Goal: Task Accomplishment & Management: Manage account settings

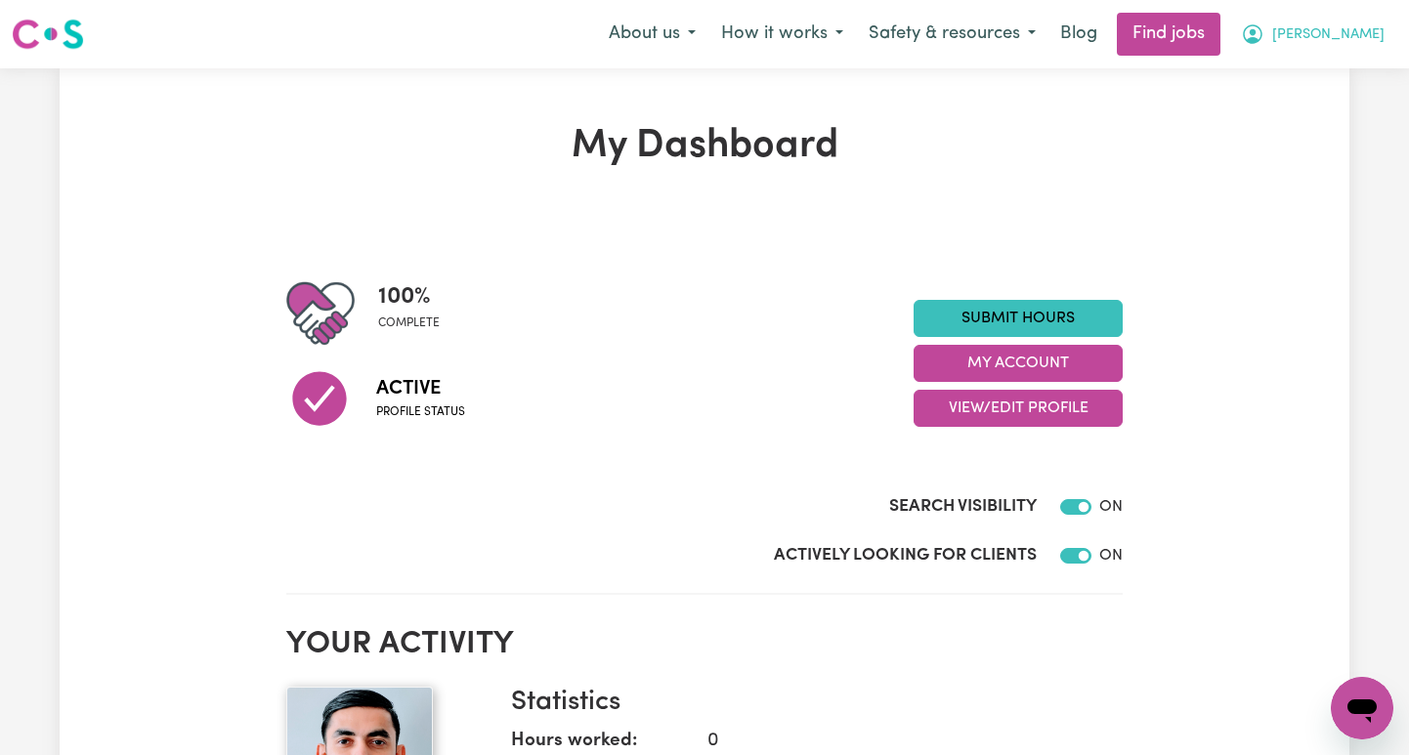
click at [1355, 34] on span "[PERSON_NAME]" at bounding box center [1328, 34] width 112 height 21
click at [1318, 67] on link "My Account" at bounding box center [1319, 76] width 154 height 37
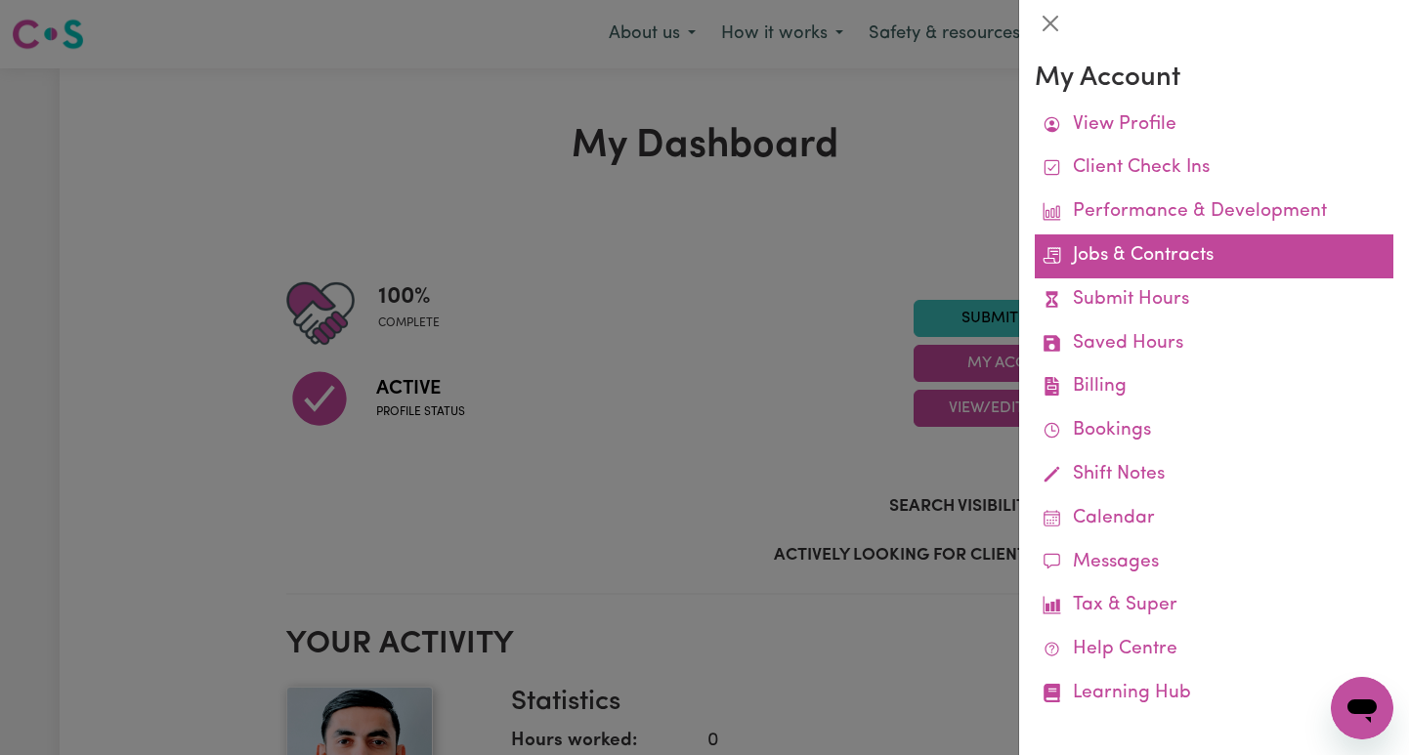
click at [1150, 261] on link "Jobs & Contracts" at bounding box center [1214, 257] width 359 height 44
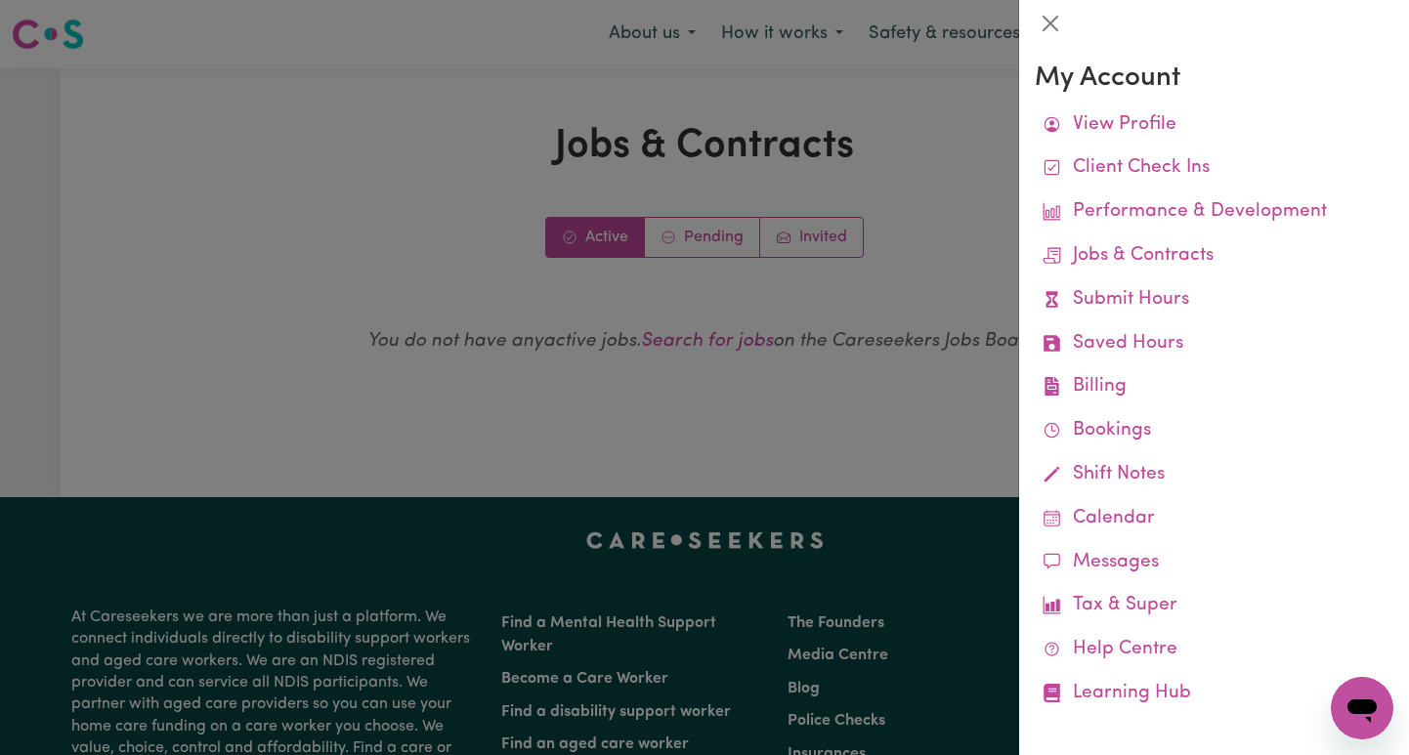
click at [701, 243] on div at bounding box center [704, 377] width 1409 height 755
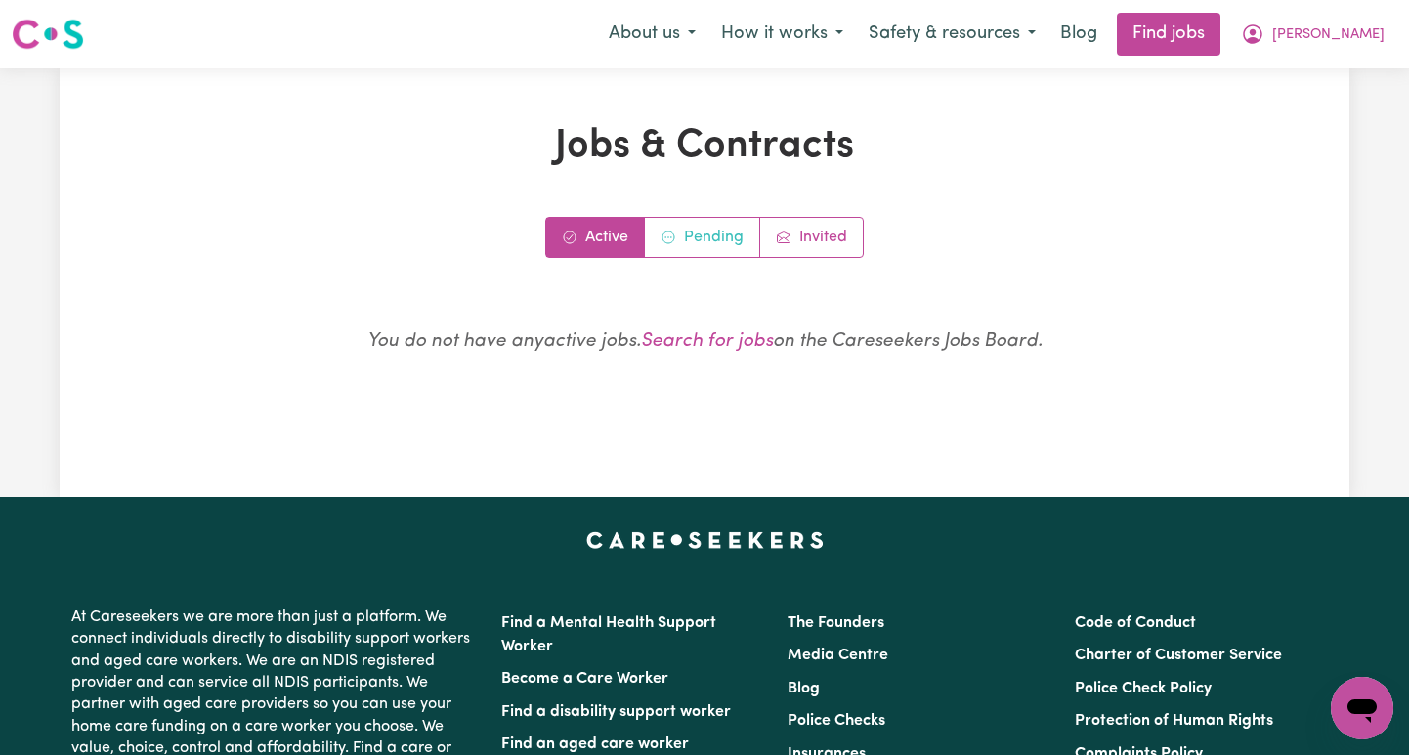
click at [701, 243] on link "Pending" at bounding box center [702, 237] width 115 height 39
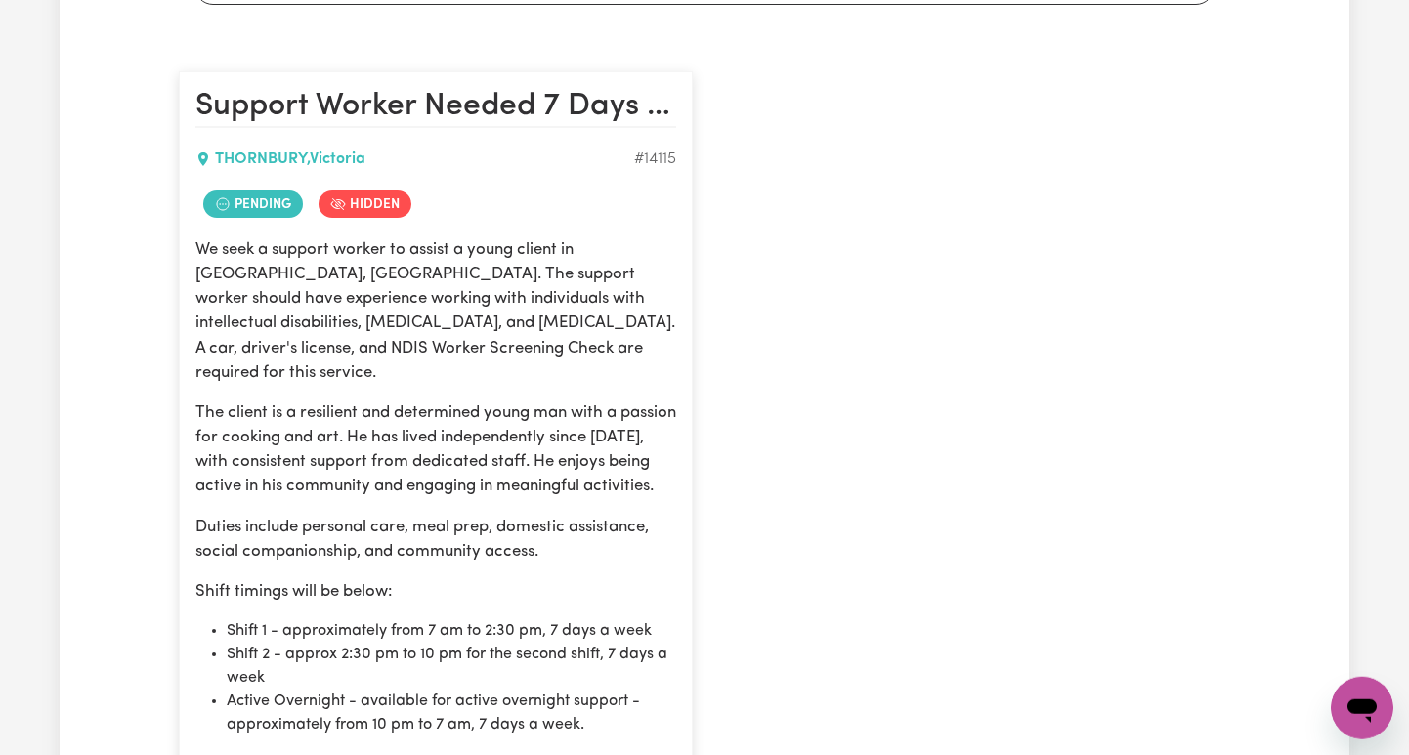
scroll to position [863, 0]
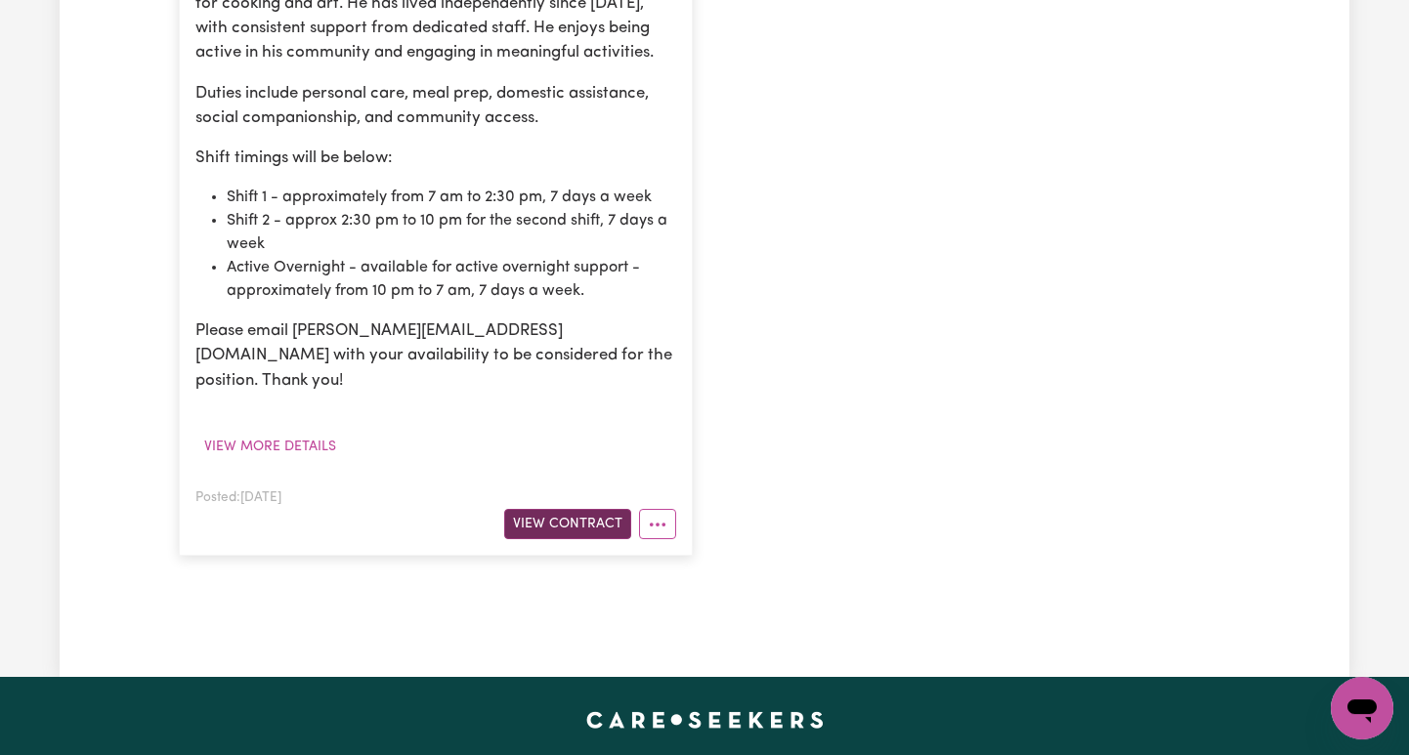
click at [585, 509] on button "View Contract" at bounding box center [567, 524] width 127 height 30
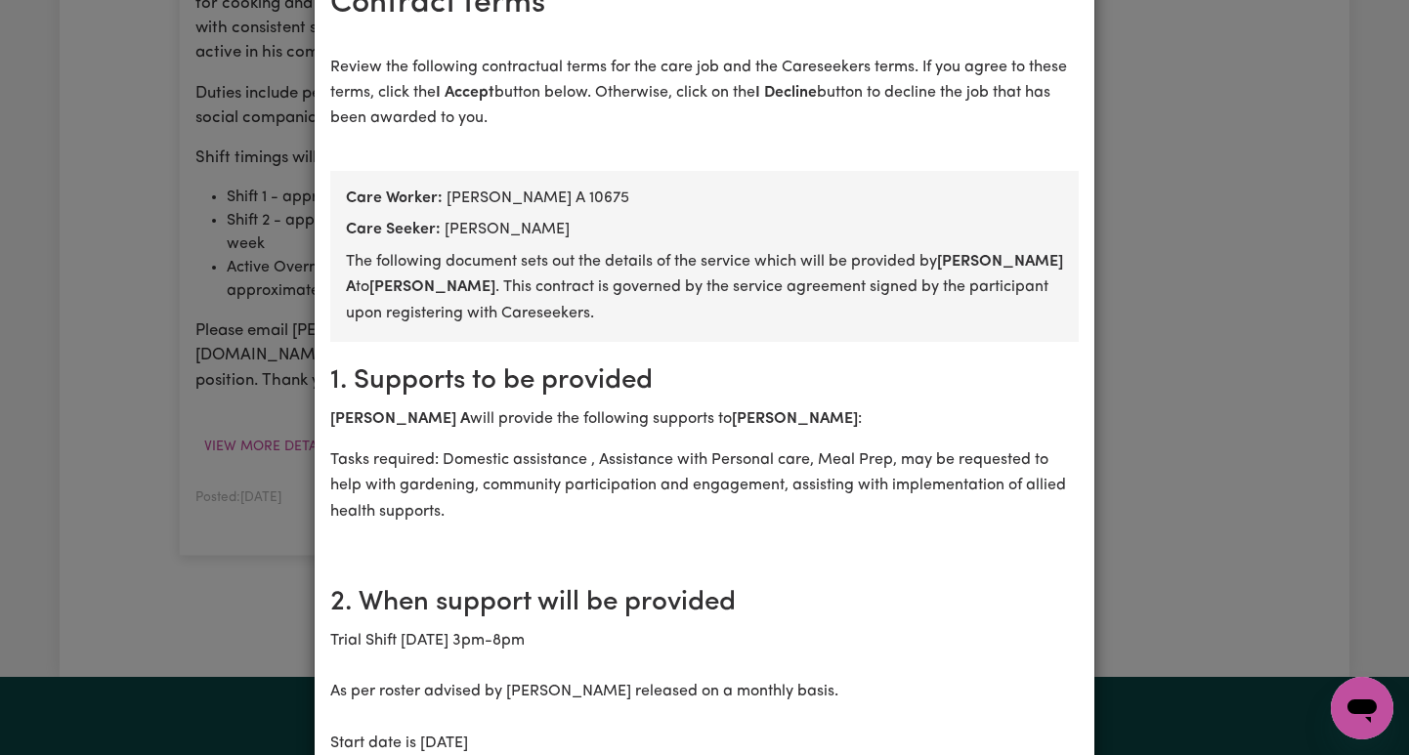
scroll to position [0, 0]
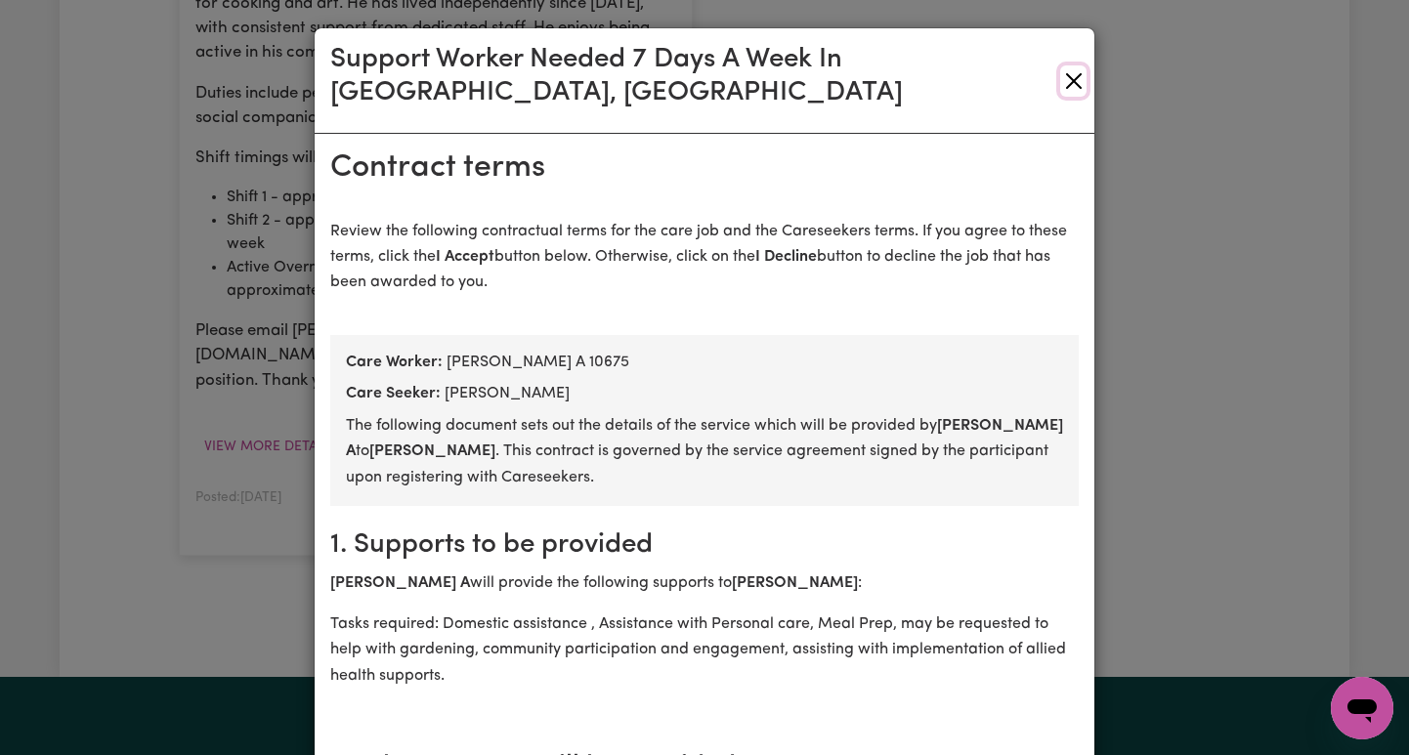
click at [1070, 65] on button "Close" at bounding box center [1073, 80] width 26 height 31
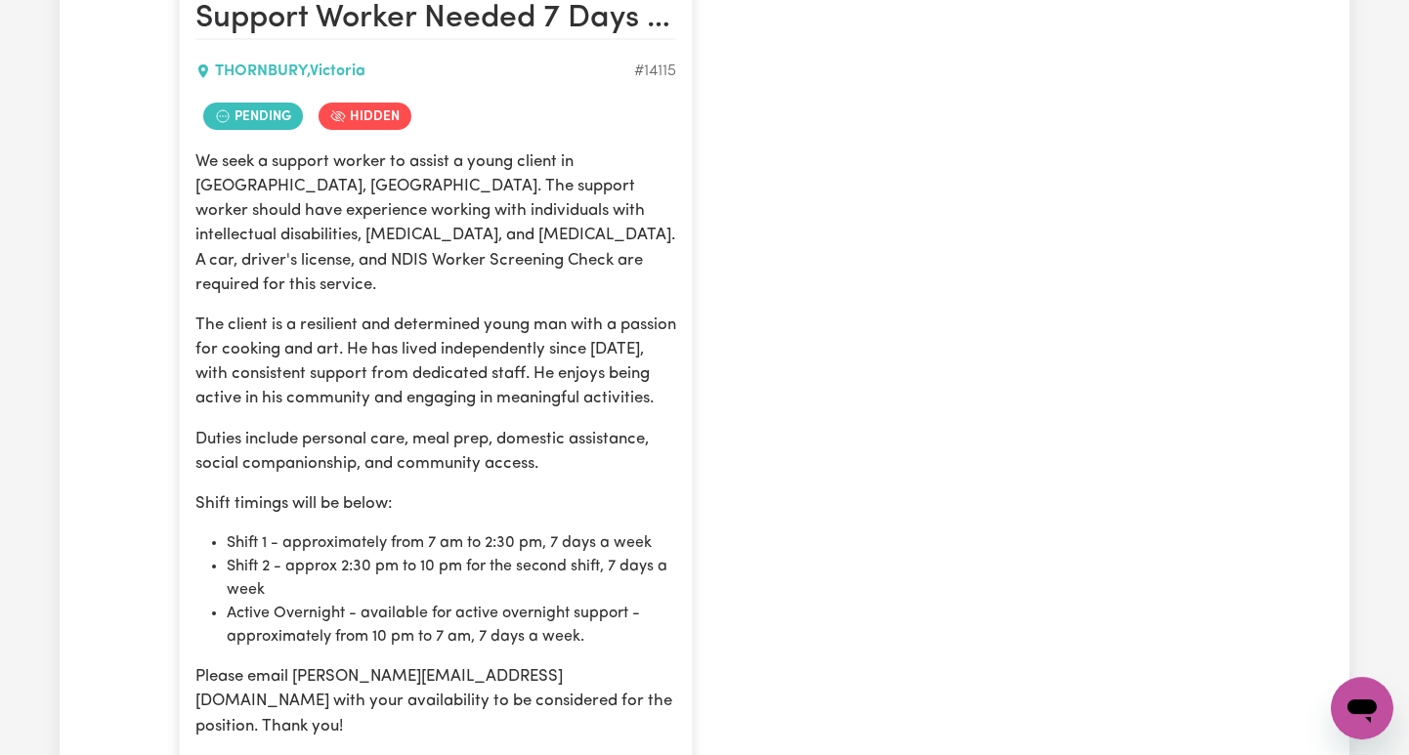
scroll to position [395, 0]
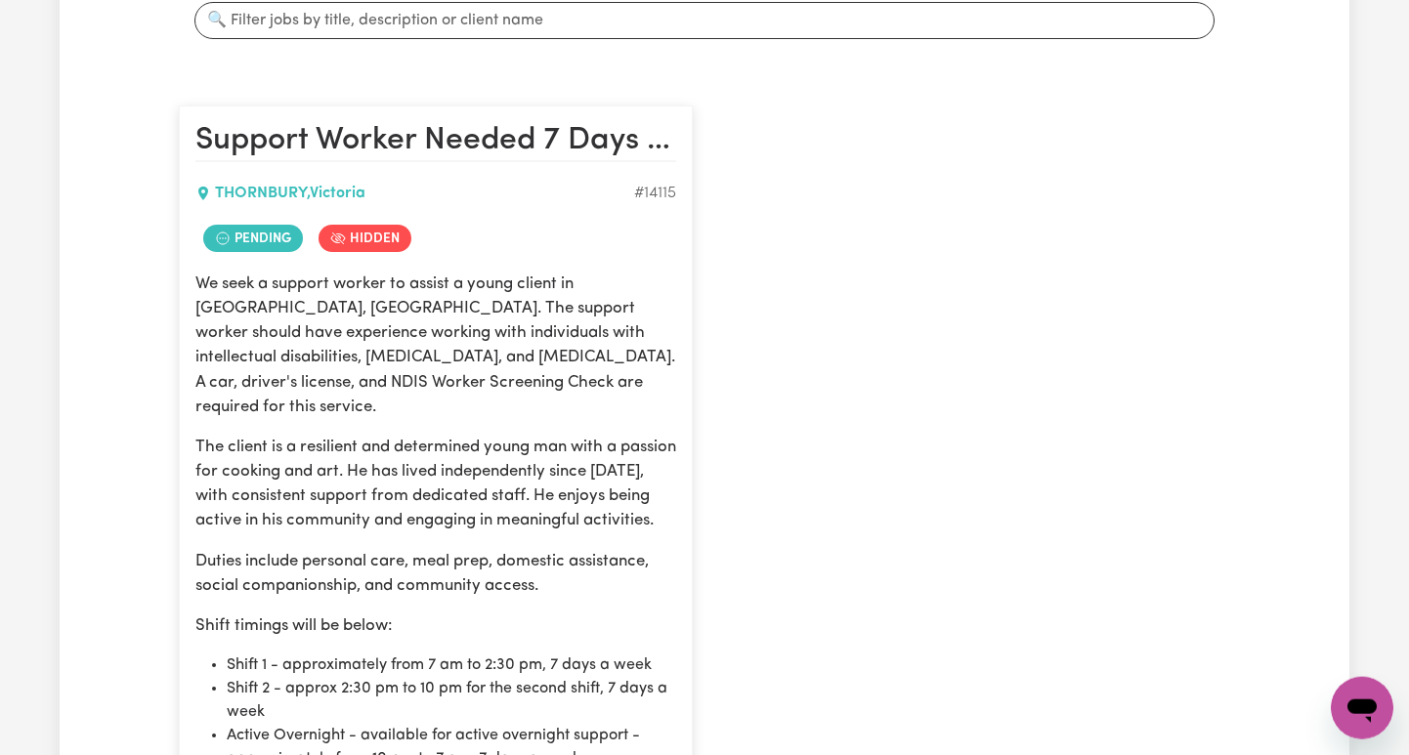
click at [200, 193] on icon at bounding box center [203, 194] width 10 height 14
click at [208, 193] on icon at bounding box center [203, 194] width 16 height 16
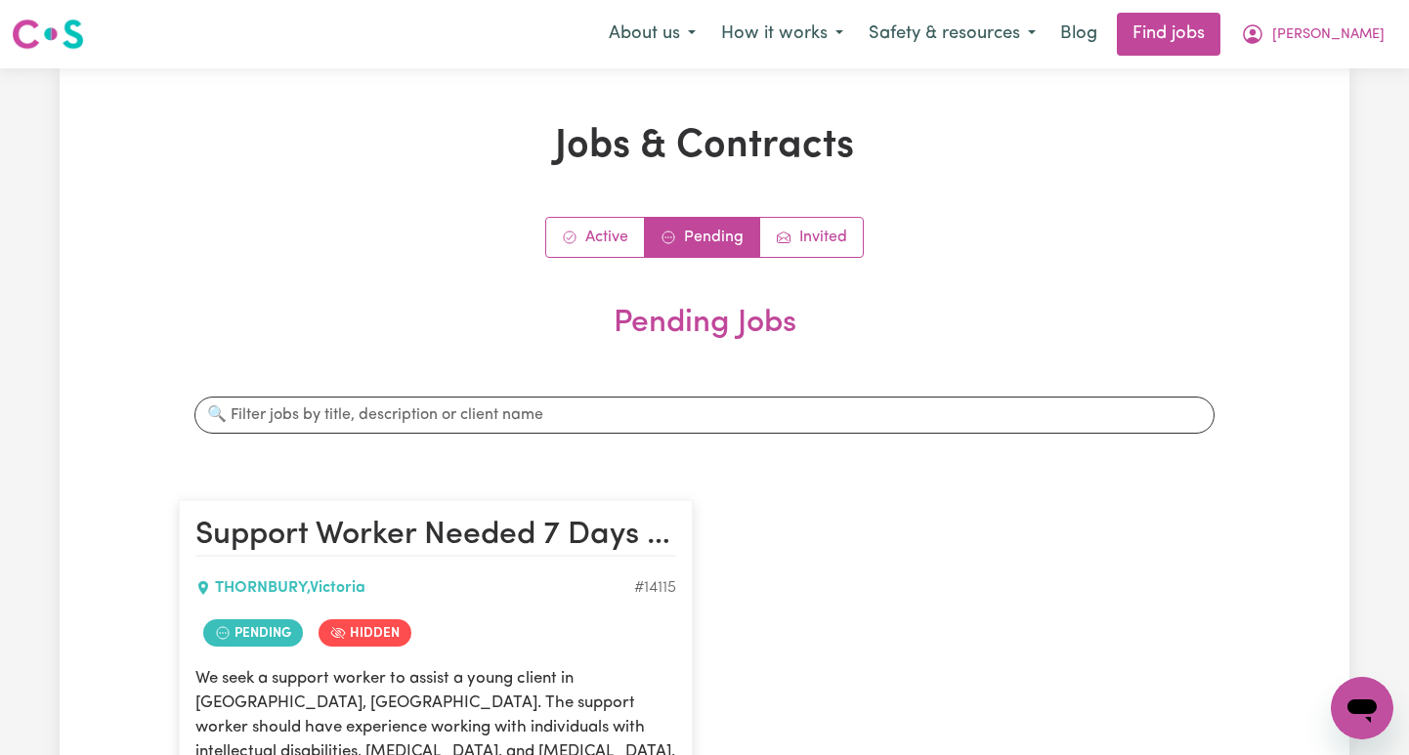
click at [882, 222] on div "Active Pending Invited" at bounding box center [704, 237] width 1051 height 41
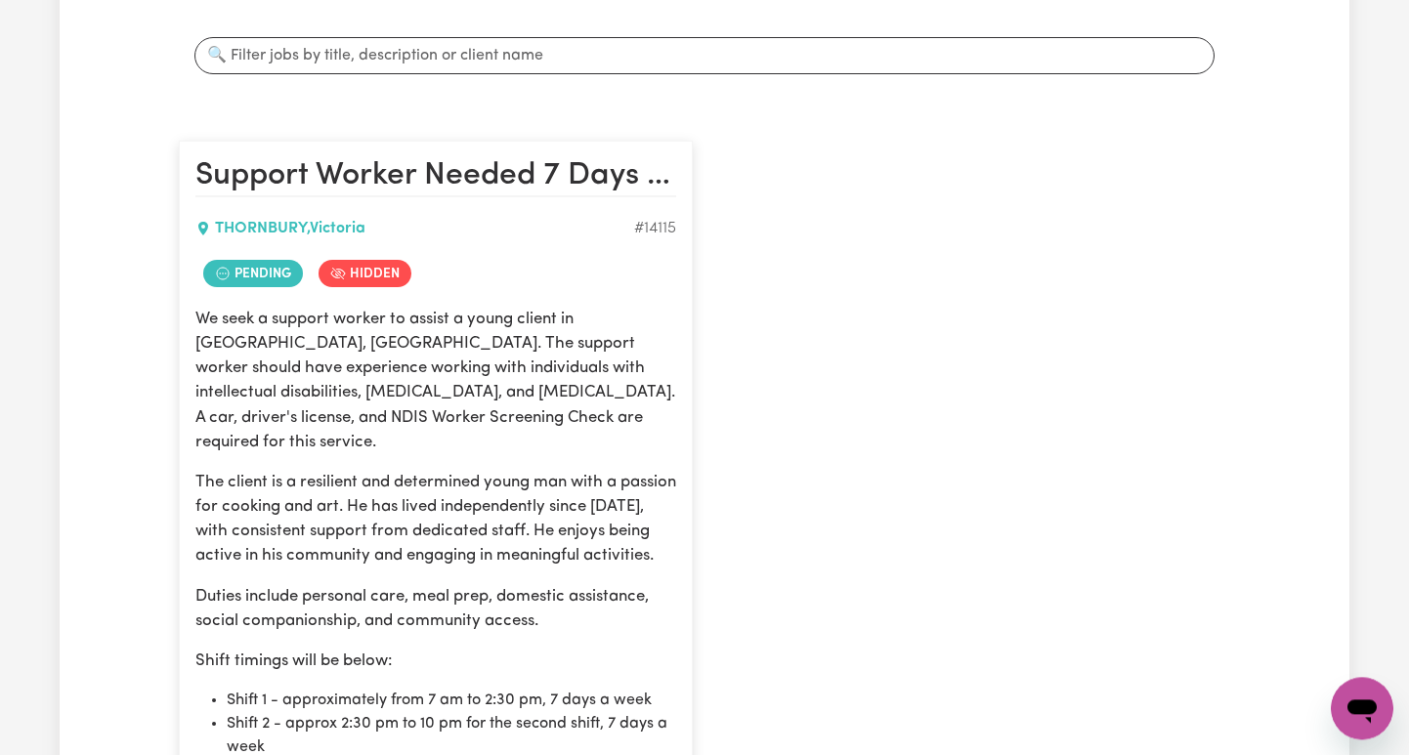
scroll to position [382, 0]
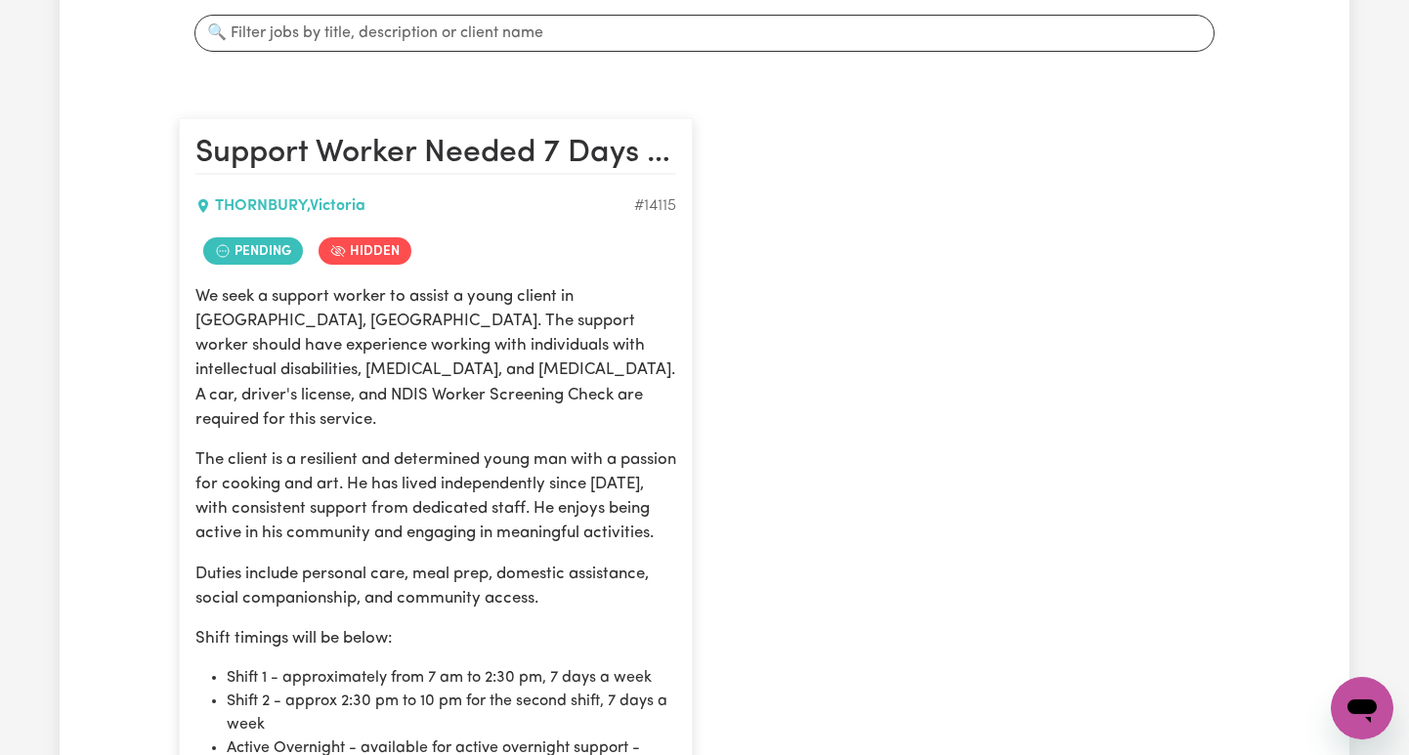
click at [549, 251] on div "Pending Hidden" at bounding box center [435, 251] width 481 height 43
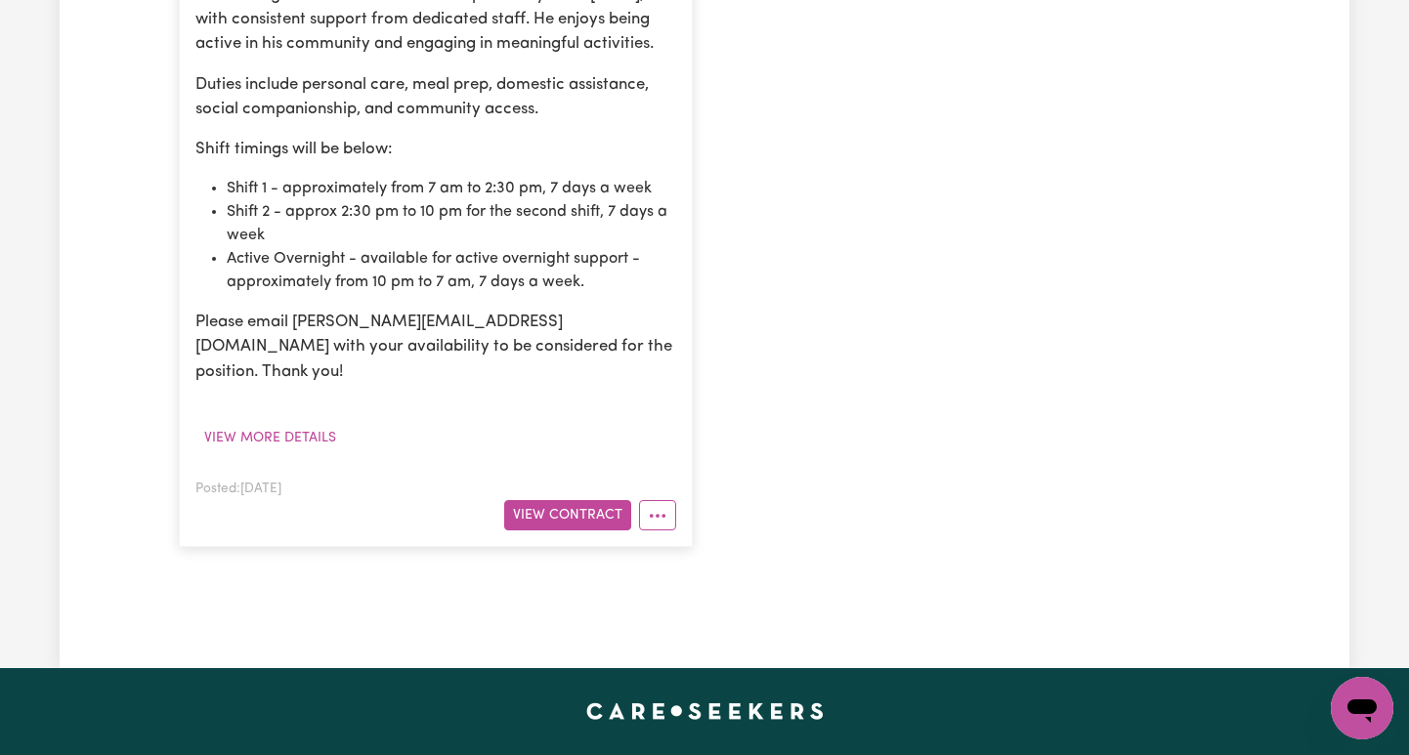
scroll to position [980, 0]
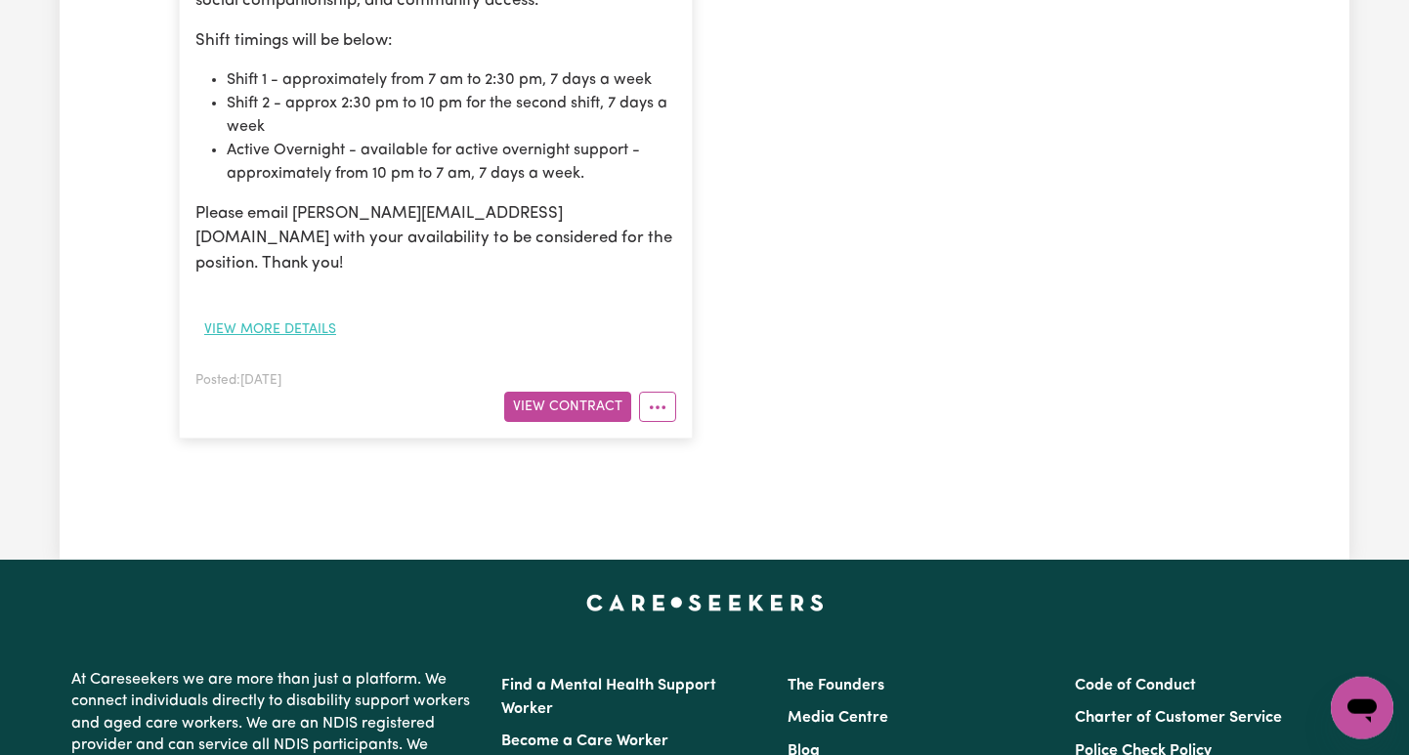
click at [301, 315] on button "View more details" at bounding box center [270, 330] width 150 height 30
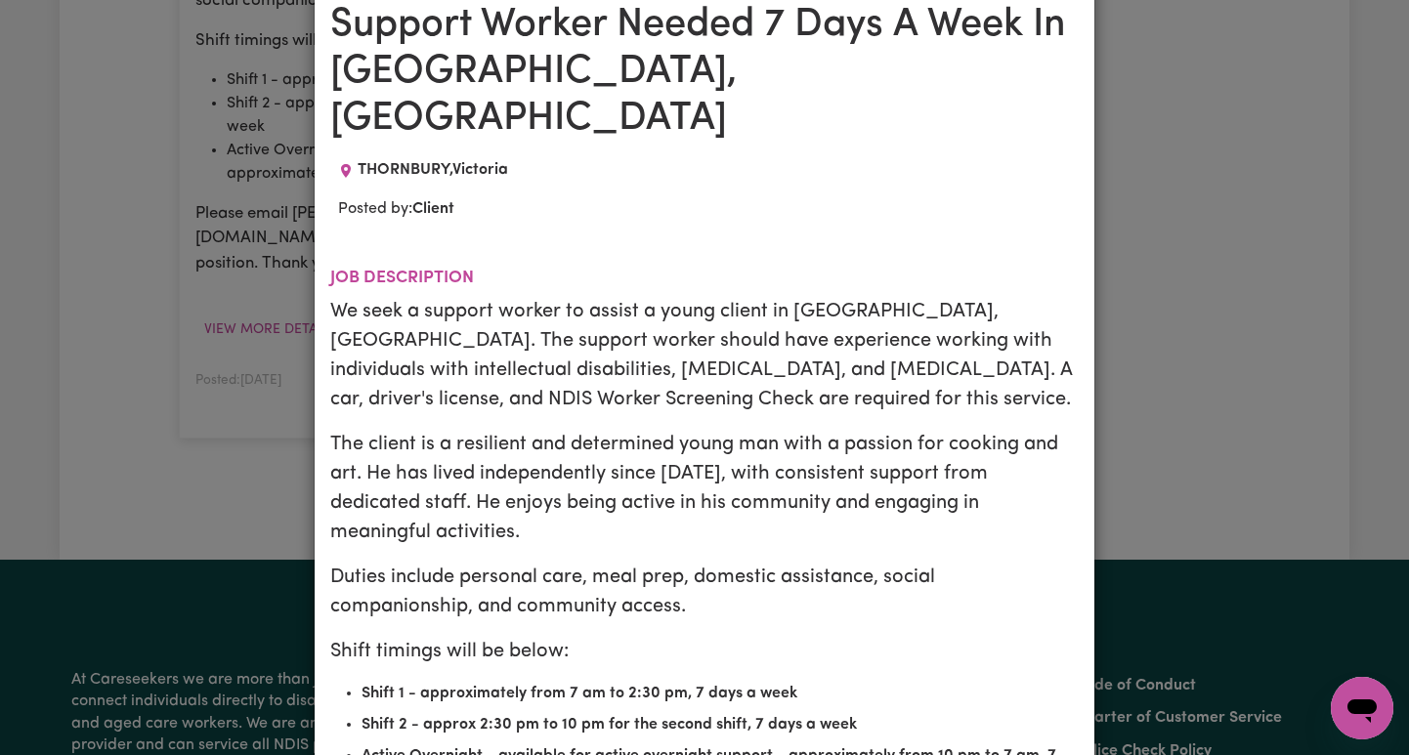
scroll to position [111, 0]
click at [344, 164] on icon "Job location: THORNBURY, Victoria" at bounding box center [346, 171] width 10 height 14
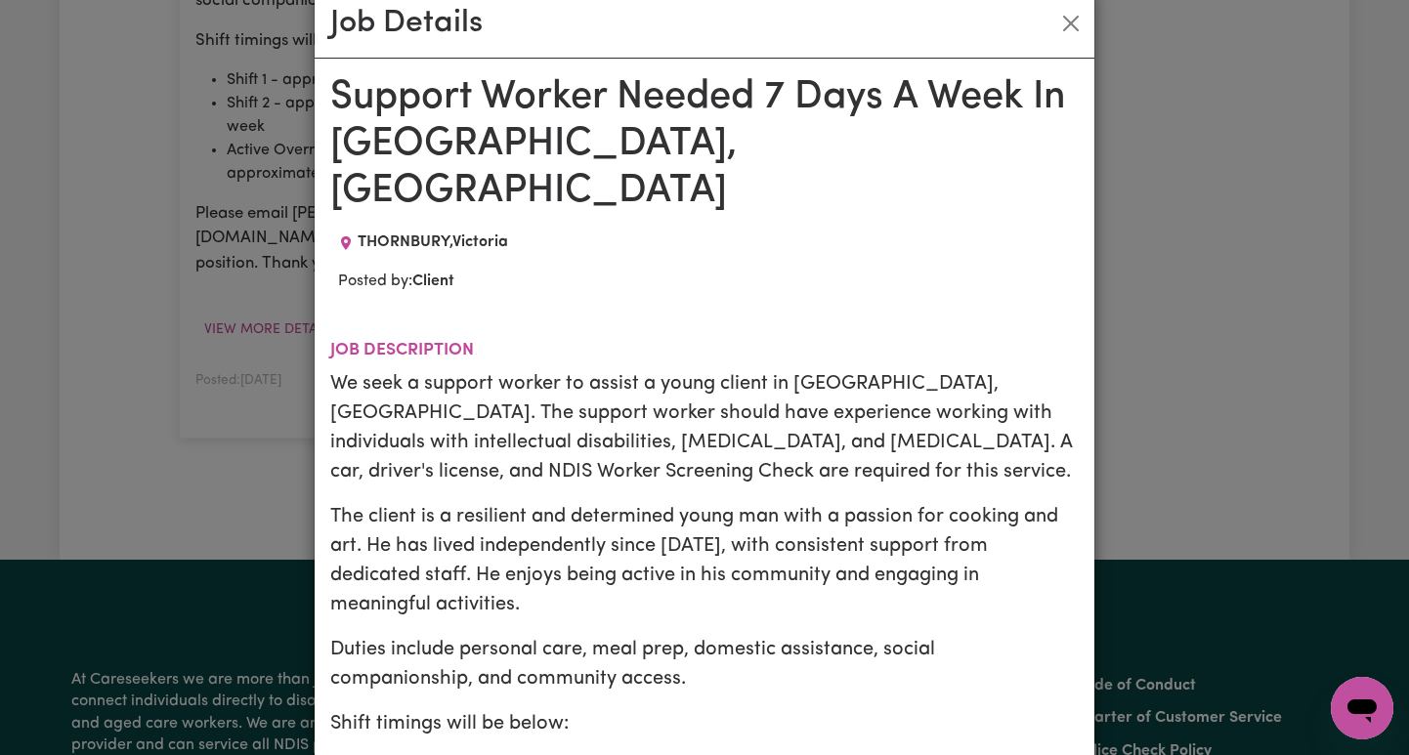
scroll to position [0, 0]
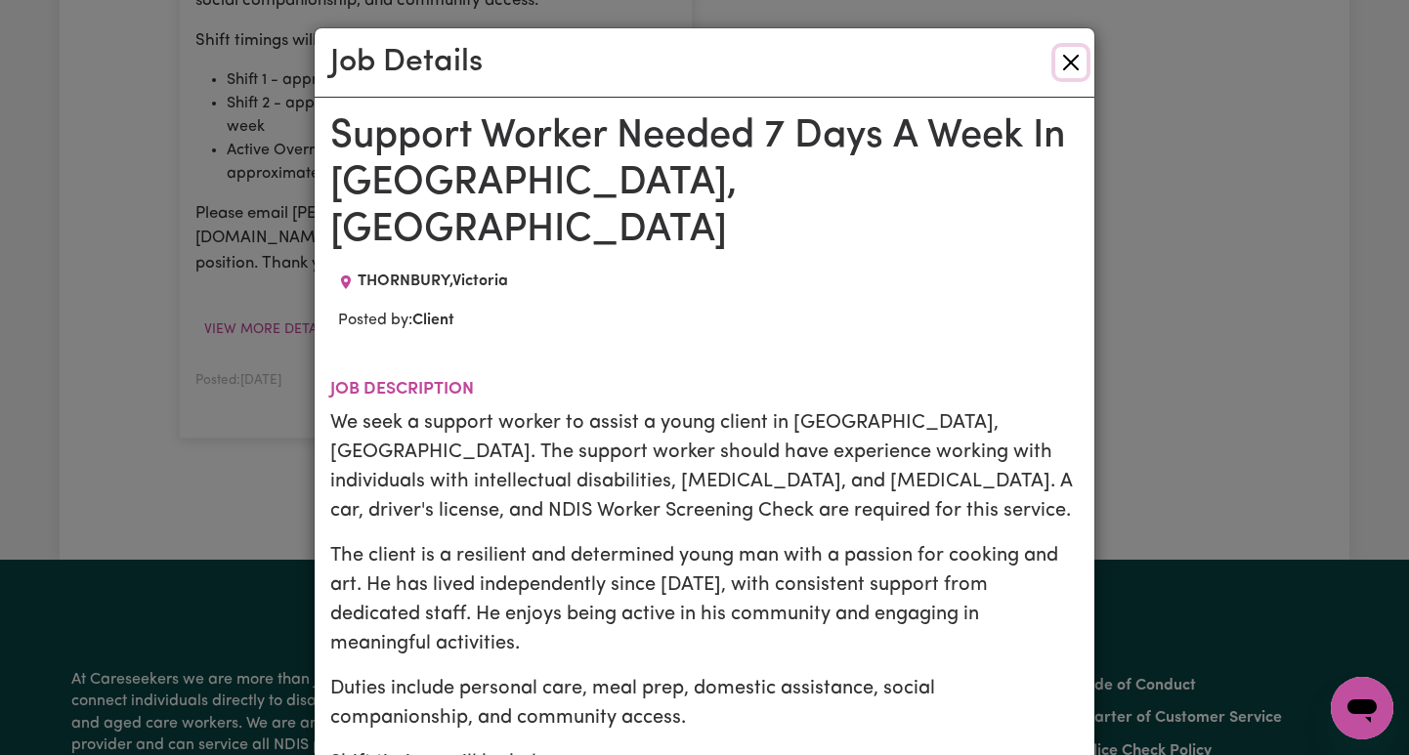
click at [1067, 62] on button "Close" at bounding box center [1070, 62] width 31 height 31
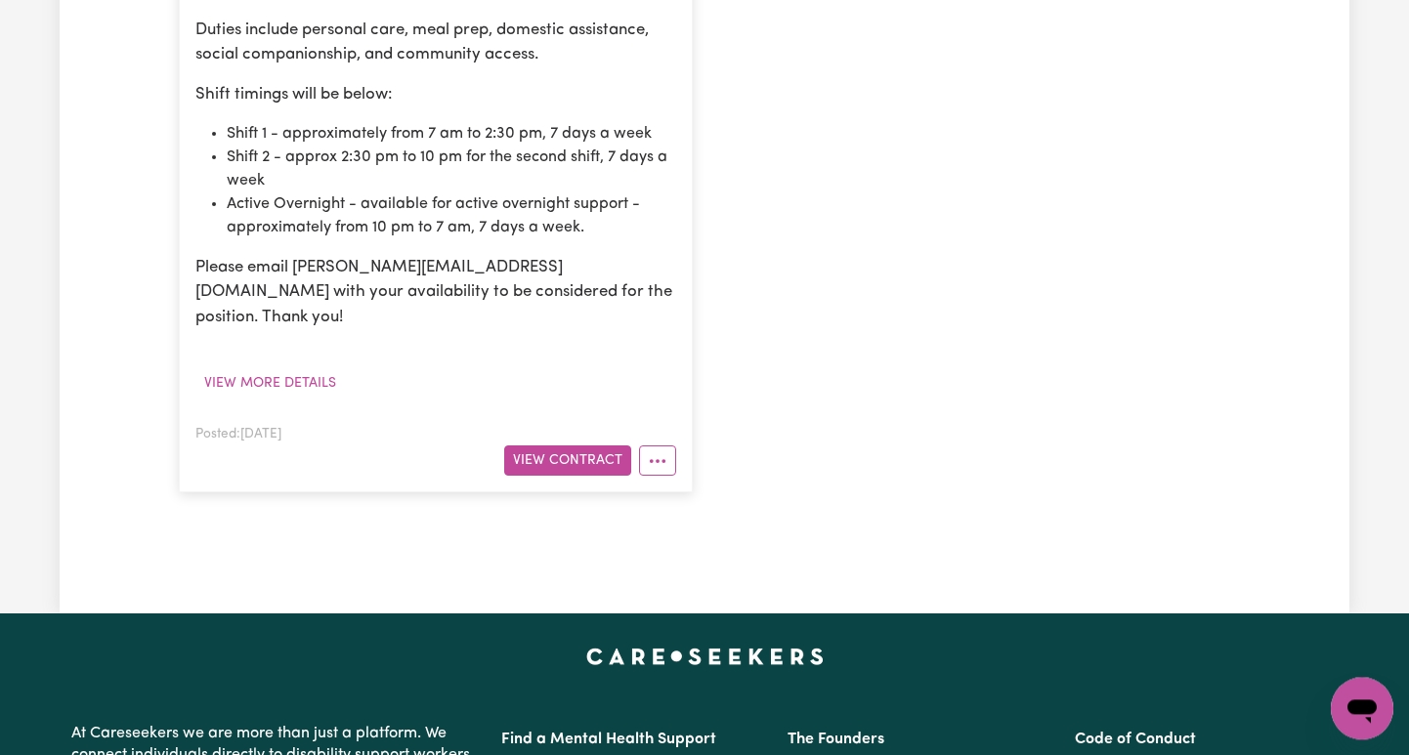
scroll to position [1012, 0]
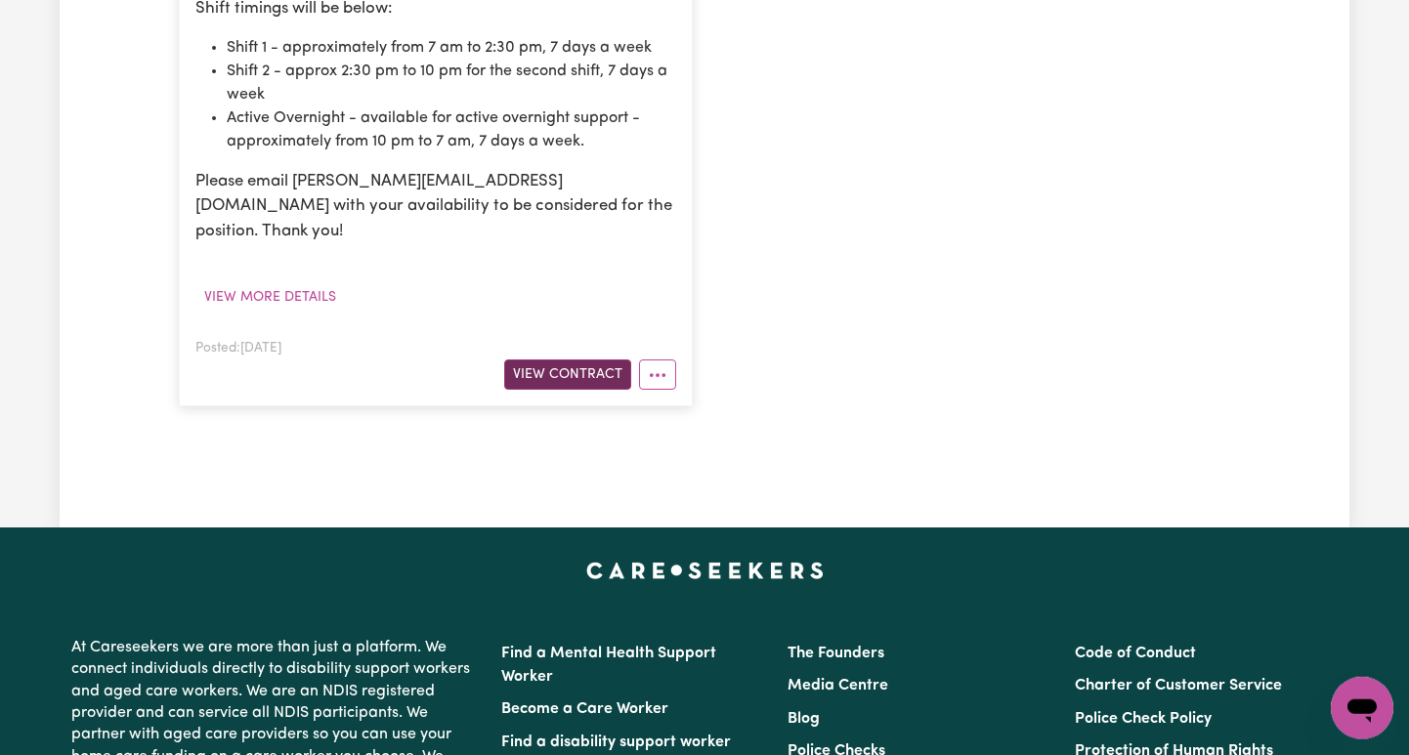
click at [553, 360] on button "View Contract" at bounding box center [567, 375] width 127 height 30
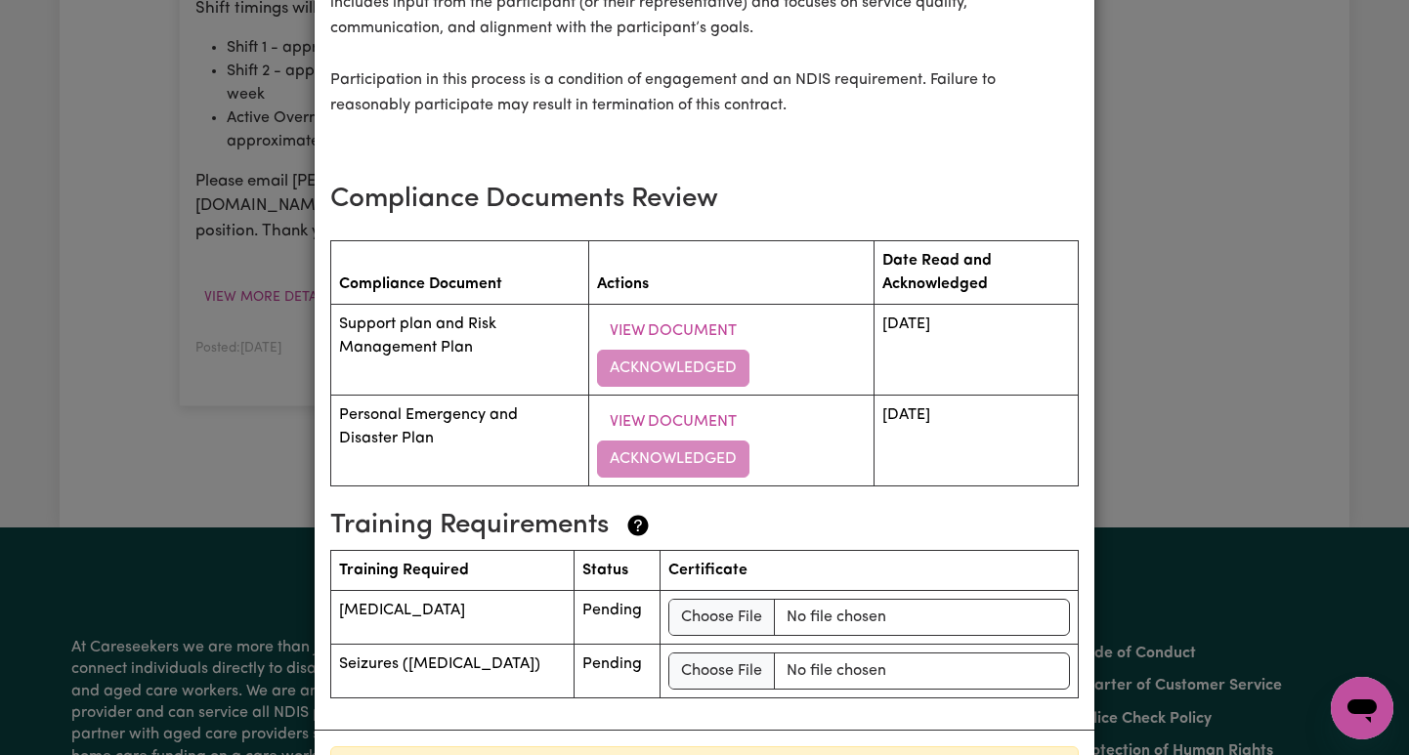
scroll to position [2916, 0]
click at [683, 404] on button "View Document" at bounding box center [673, 422] width 152 height 37
click at [656, 313] on button "View Document" at bounding box center [673, 331] width 152 height 37
